Goal: Information Seeking & Learning: Learn about a topic

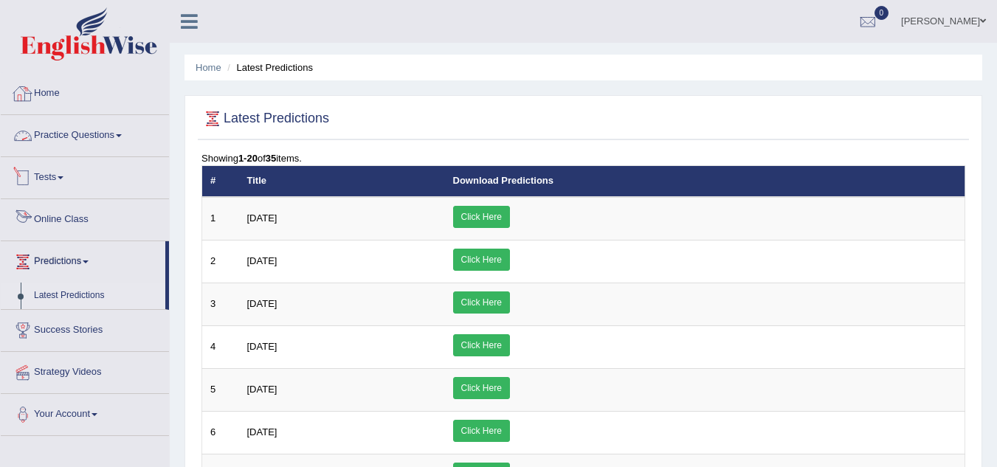
click at [63, 216] on link "Online Class" at bounding box center [85, 217] width 168 height 37
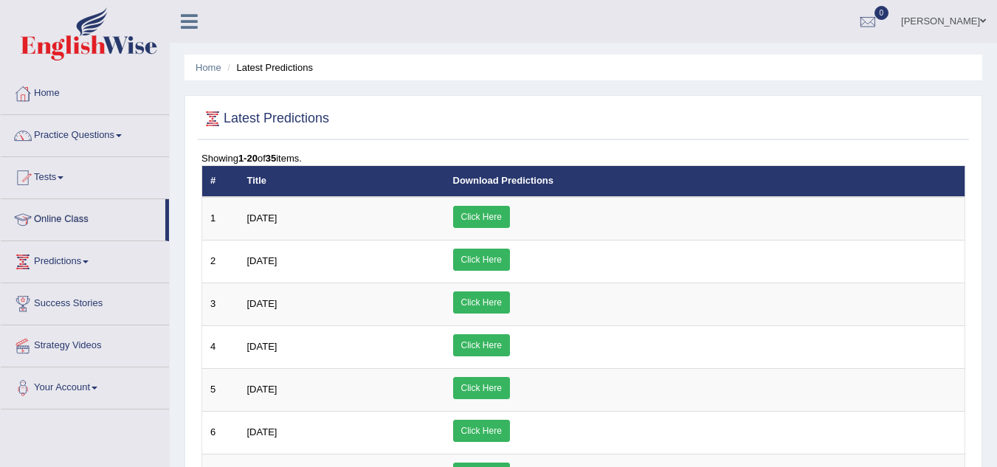
click at [63, 217] on link "Online Class" at bounding box center [83, 217] width 165 height 37
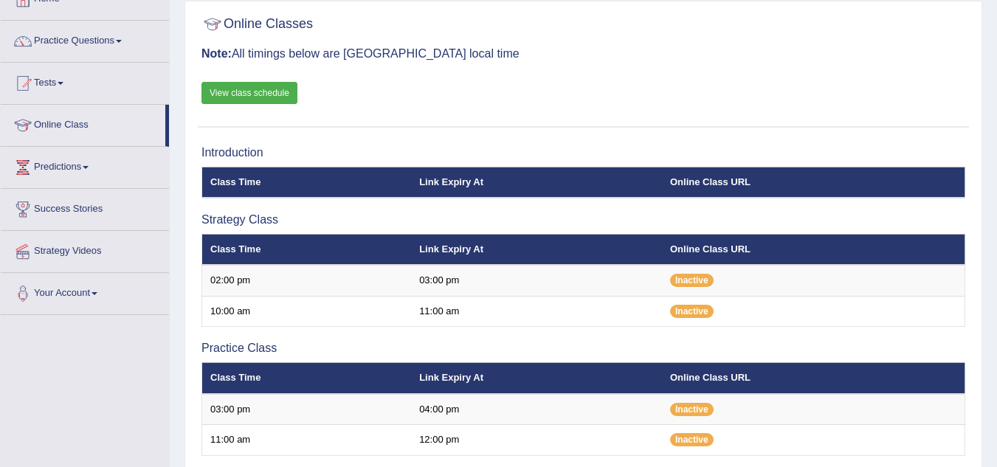
scroll to position [65, 0]
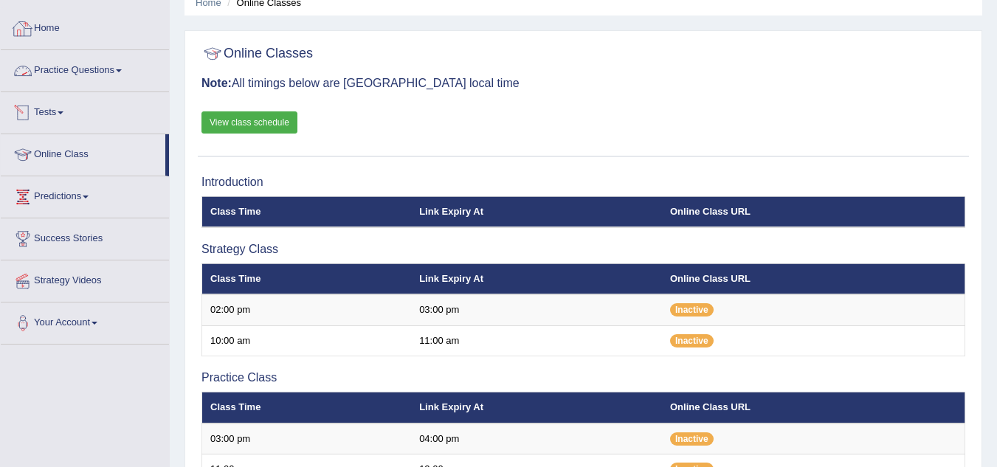
click at [92, 69] on link "Practice Questions" at bounding box center [85, 68] width 168 height 37
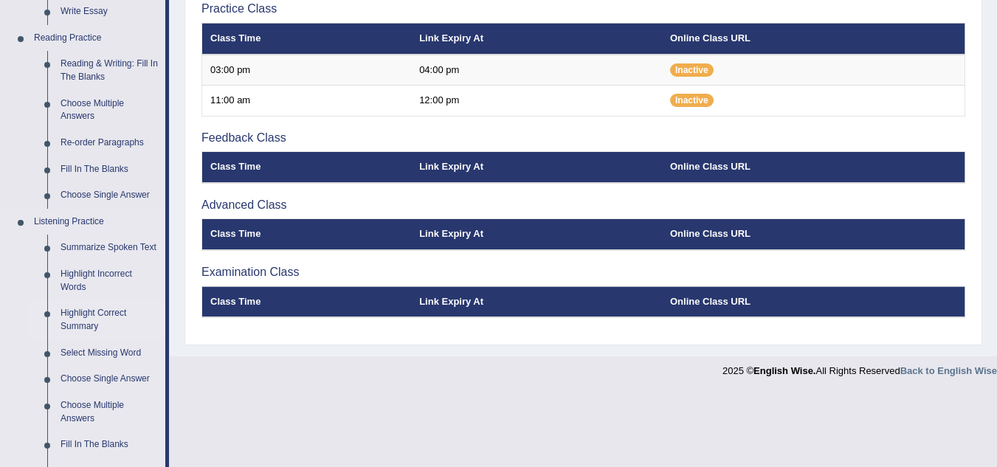
scroll to position [508, 0]
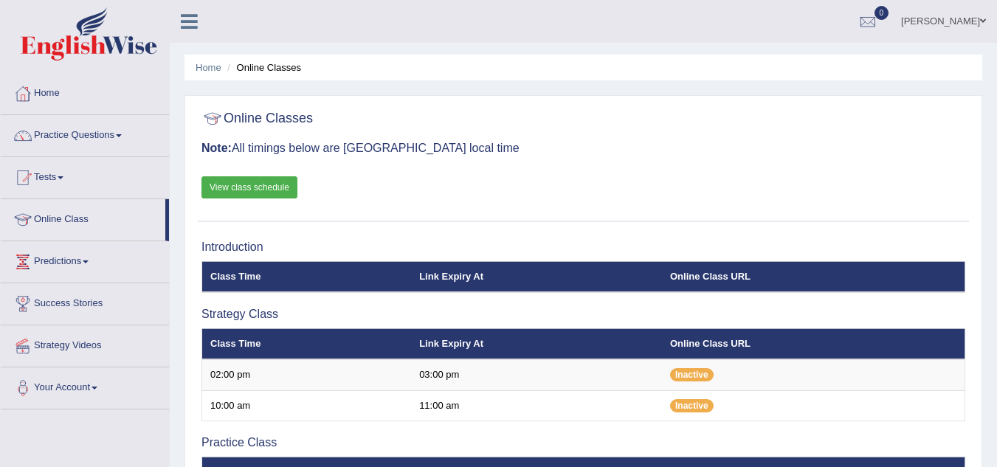
click at [42, 173] on link "Tests" at bounding box center [85, 175] width 168 height 37
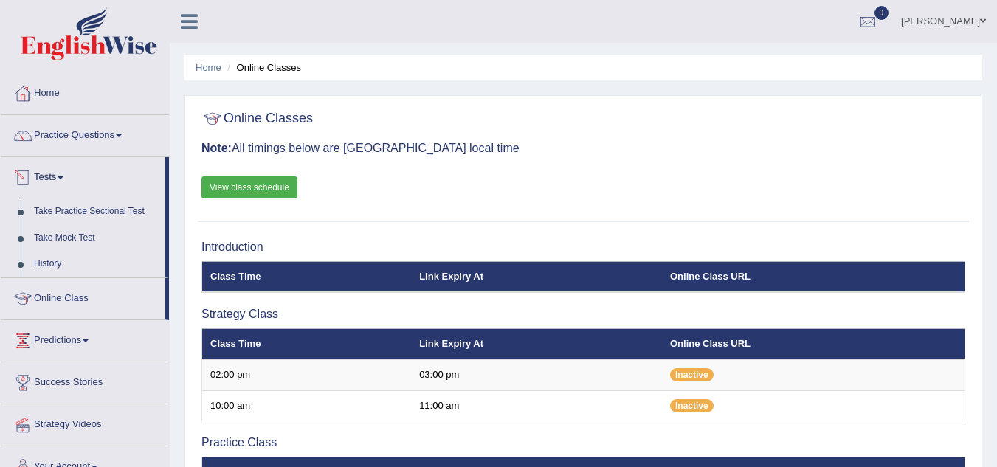
click at [46, 176] on link "Tests" at bounding box center [83, 175] width 165 height 37
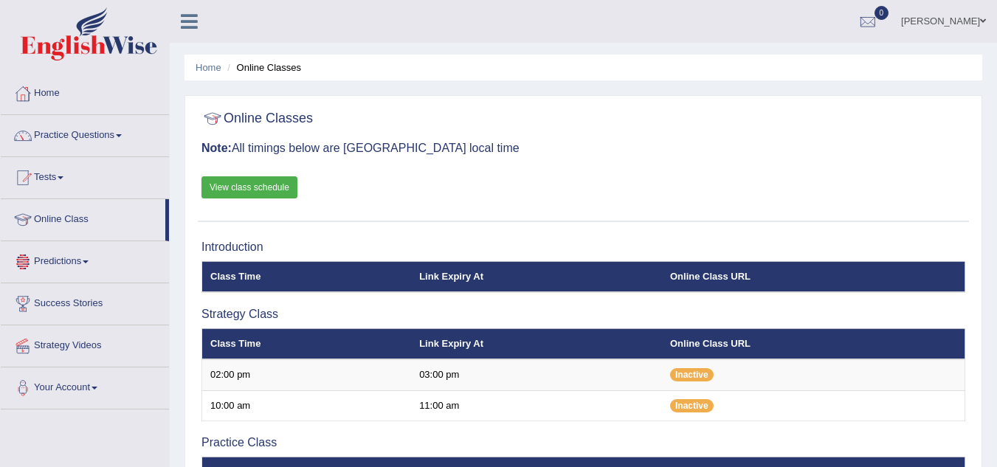
click at [57, 257] on link "Predictions" at bounding box center [85, 259] width 168 height 37
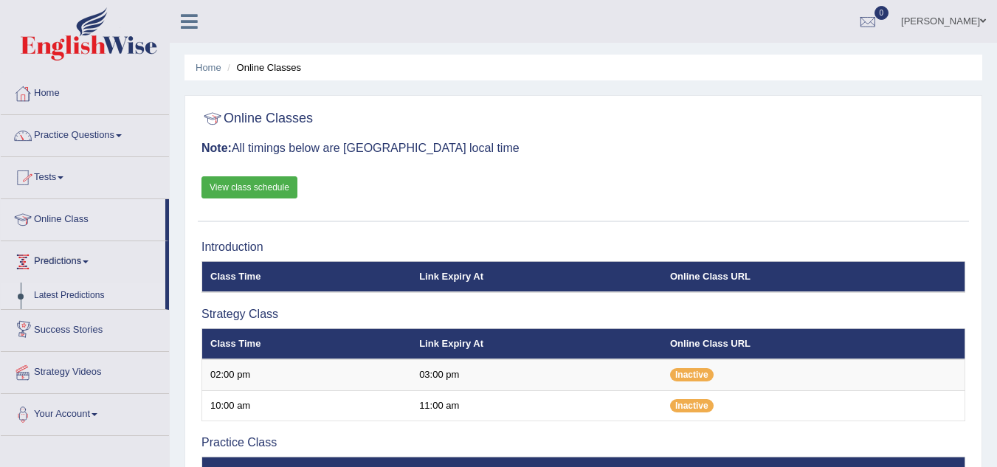
click at [50, 293] on link "Latest Predictions" at bounding box center [96, 296] width 138 height 27
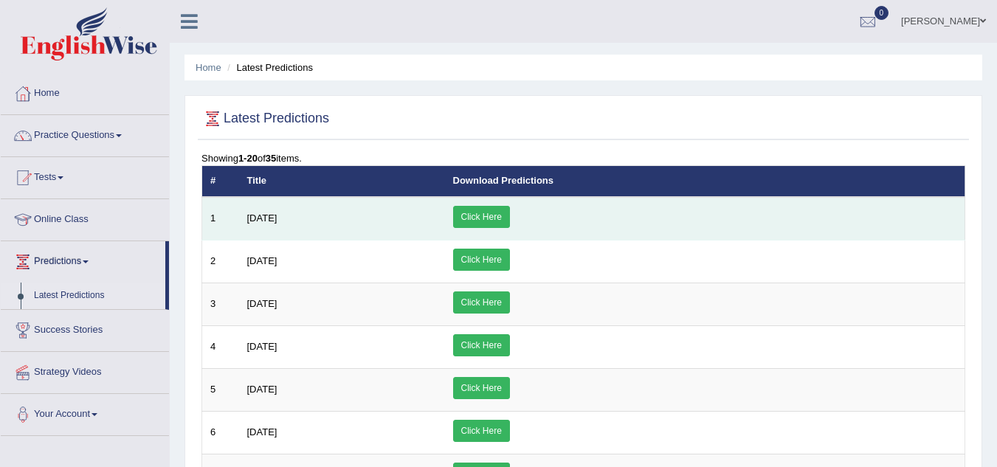
click at [510, 213] on link "Click Here" at bounding box center [481, 217] width 57 height 22
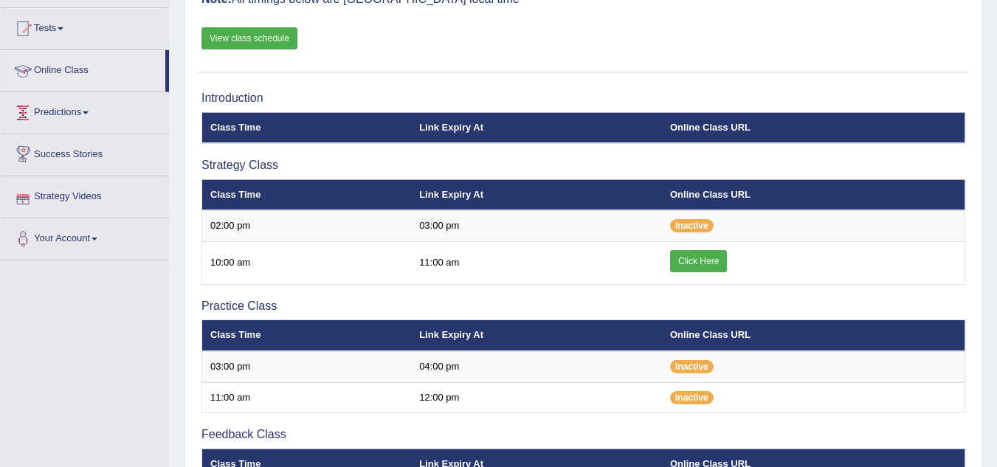
click at [71, 69] on link "Online Class" at bounding box center [83, 68] width 165 height 37
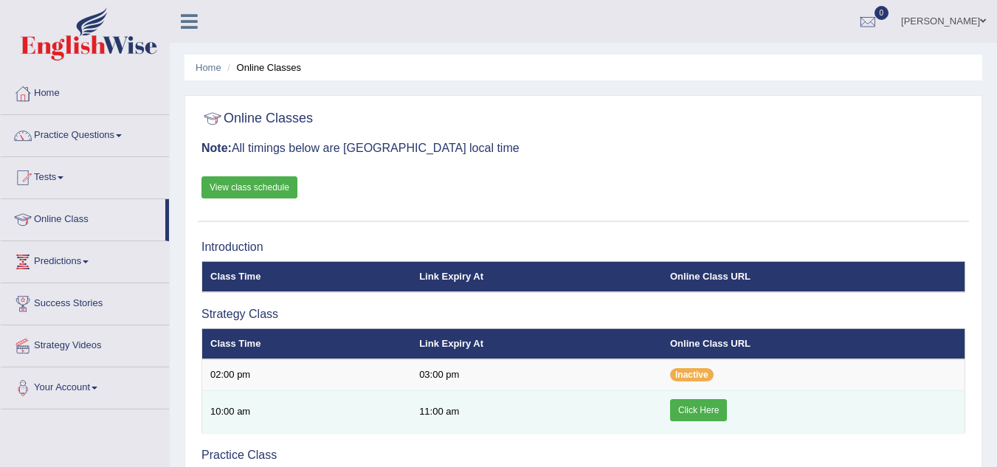
click at [702, 409] on link "Click Here" at bounding box center [698, 410] width 57 height 22
click at [696, 407] on link "Click Here" at bounding box center [698, 410] width 57 height 22
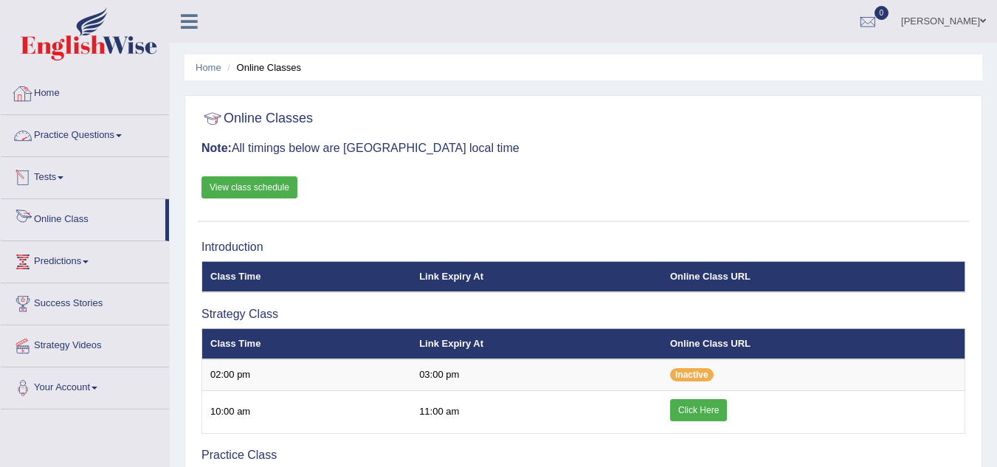
click at [66, 218] on link "Online Class" at bounding box center [83, 217] width 165 height 37
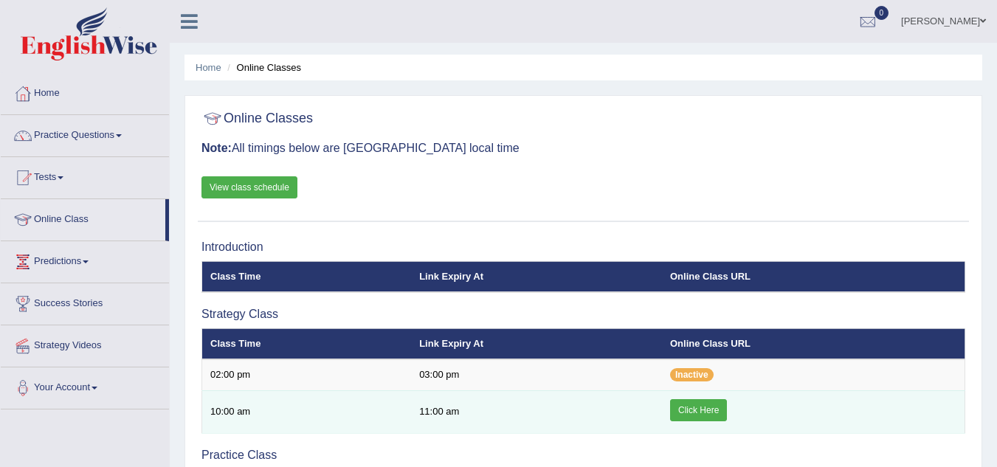
click at [695, 406] on link "Click Here" at bounding box center [698, 410] width 57 height 22
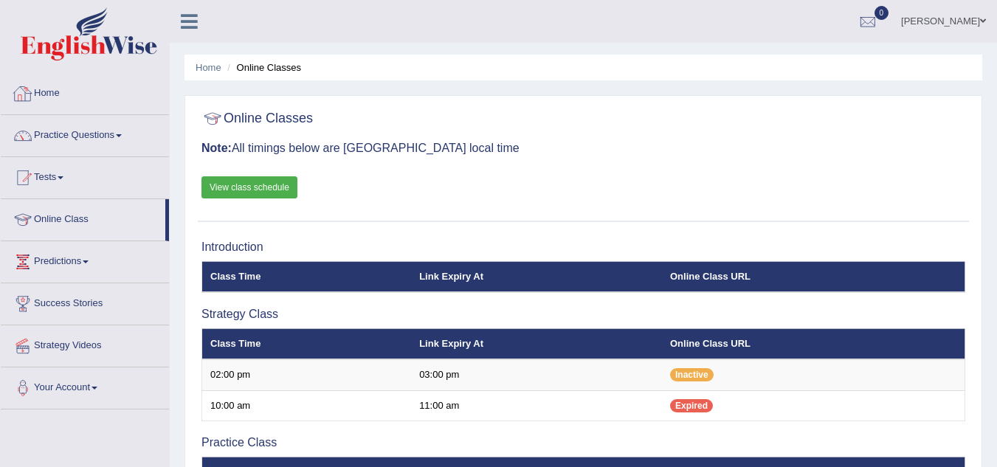
click at [54, 86] on link "Home" at bounding box center [85, 91] width 168 height 37
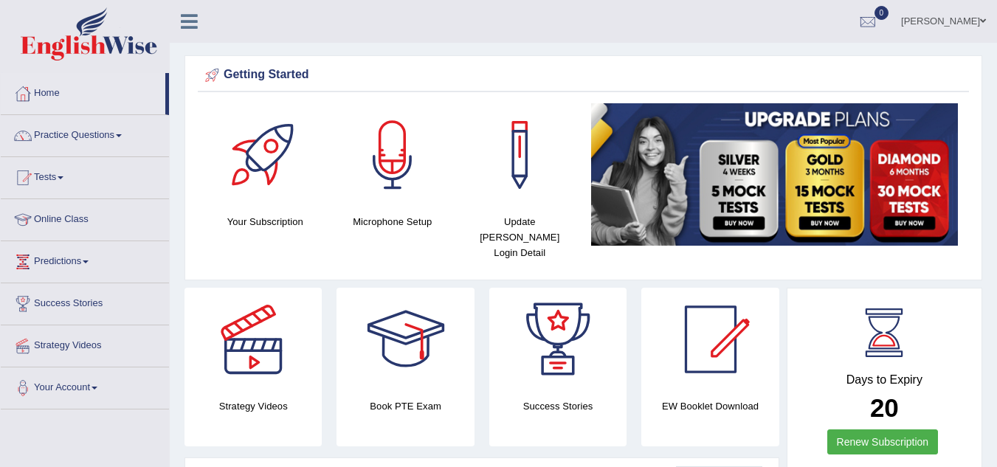
scroll to position [74, 0]
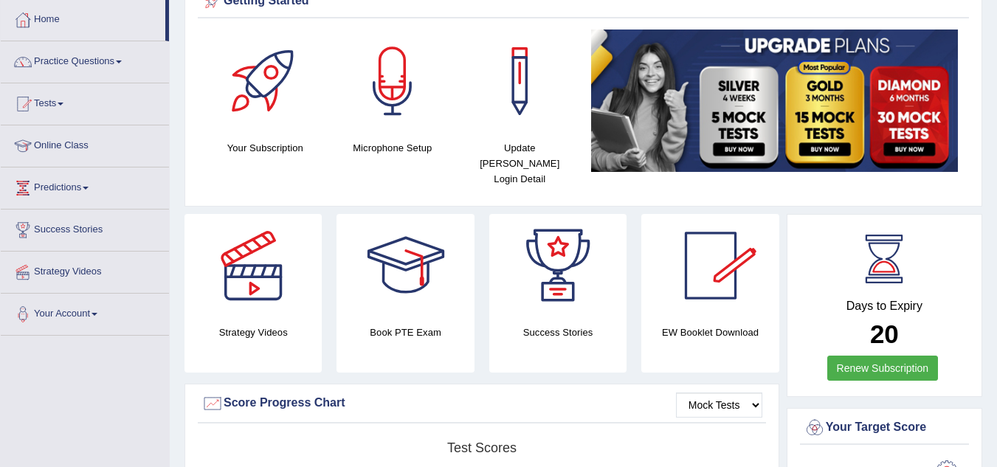
click at [626, 302] on div "EW Booklet Download" at bounding box center [557, 293] width 137 height 159
click at [626, 325] on h4 "EW Booklet Download" at bounding box center [557, 332] width 137 height 15
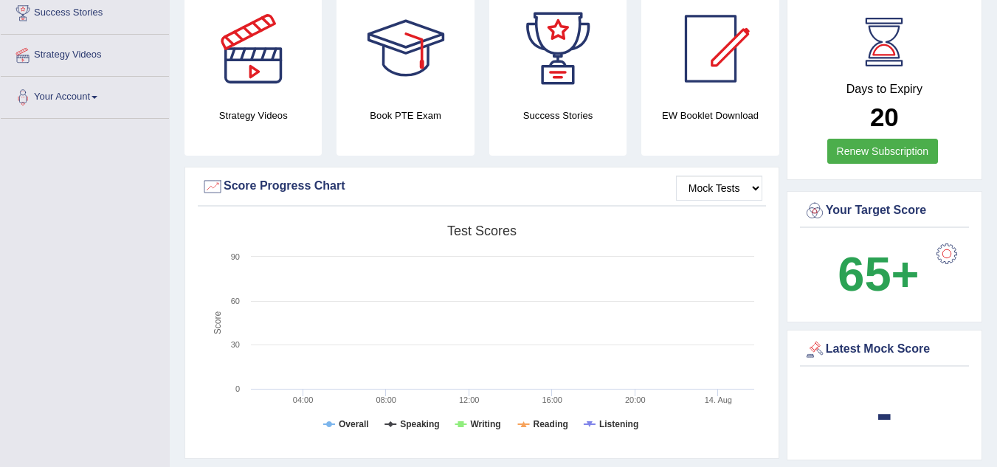
scroll to position [295, 0]
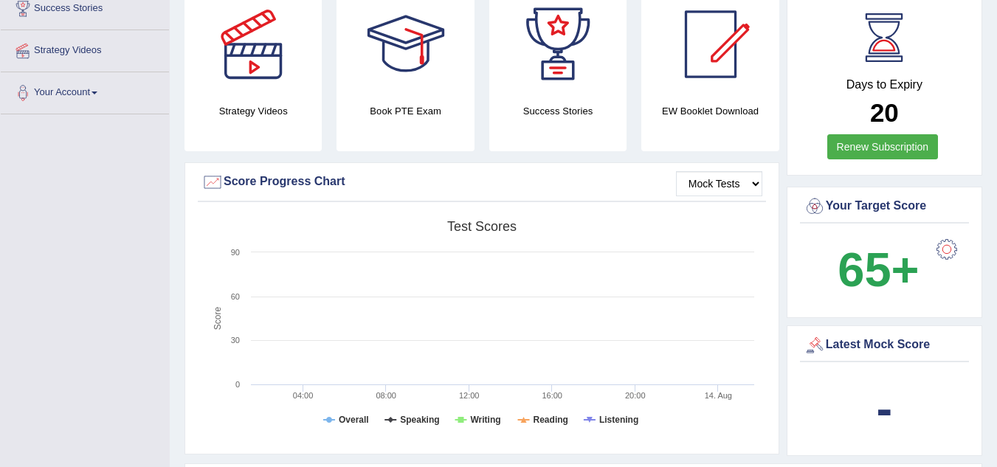
click at [626, 103] on h4 "EW Booklet Download" at bounding box center [557, 110] width 137 height 15
click at [709, 69] on div at bounding box center [710, 44] width 103 height 103
click at [626, 103] on h4 "EW Booklet Download" at bounding box center [557, 110] width 137 height 15
click at [691, 36] on div at bounding box center [710, 44] width 103 height 103
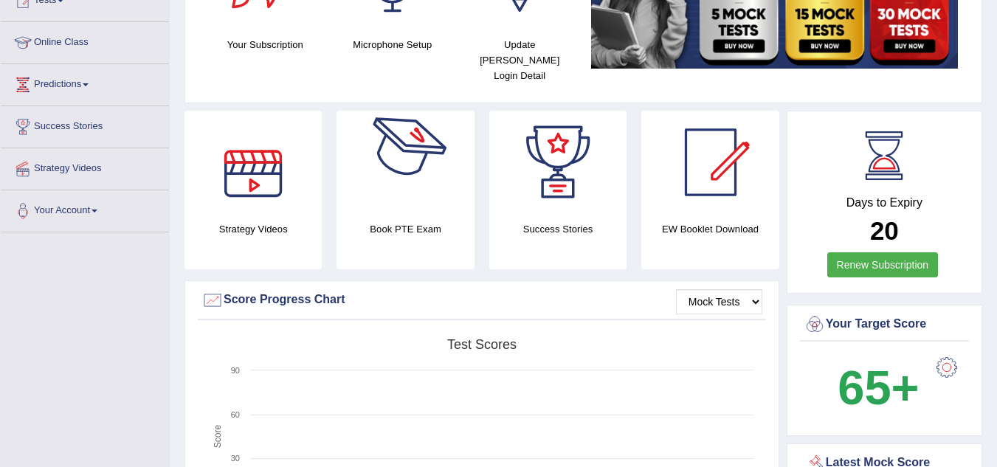
scroll to position [74, 0]
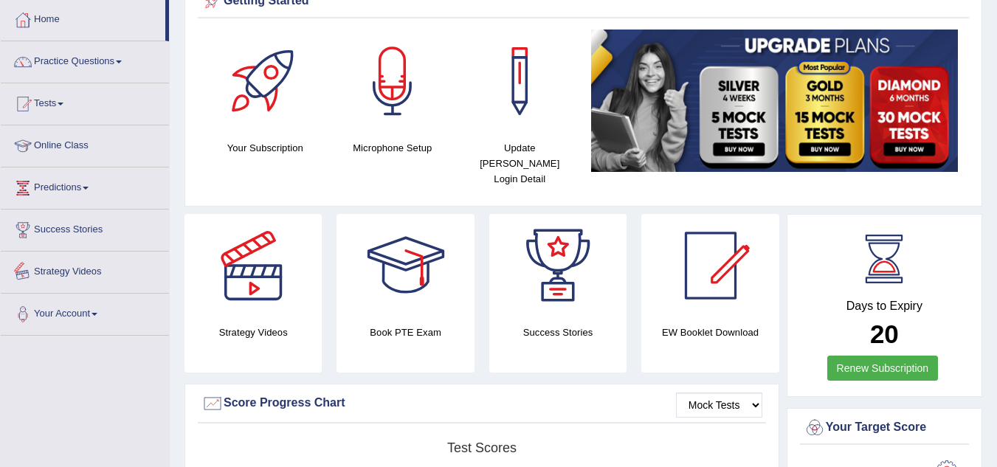
click at [80, 267] on link "Strategy Videos" at bounding box center [85, 270] width 168 height 37
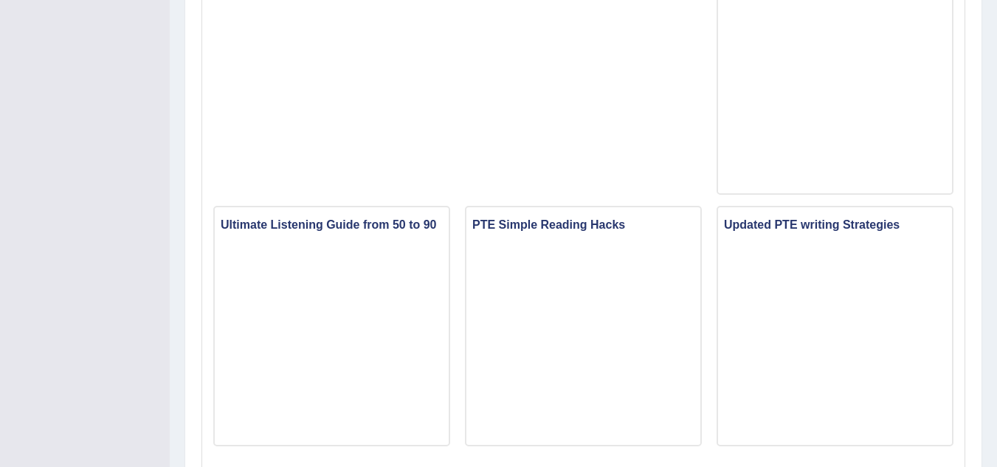
scroll to position [1324, 0]
